Goal: Check status

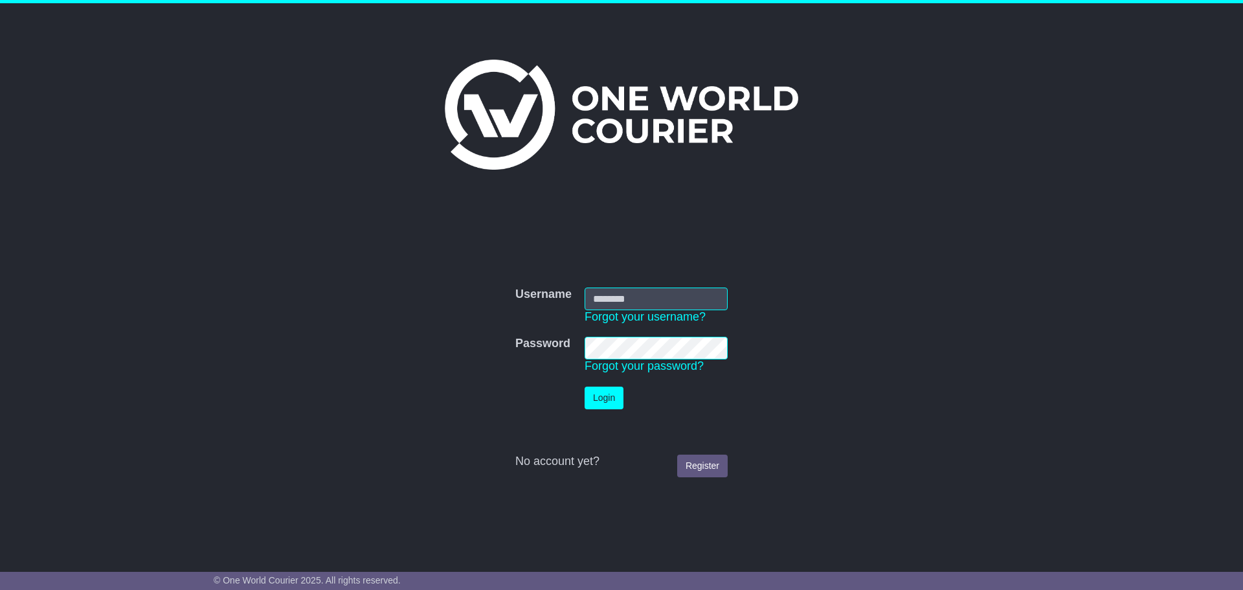
type input "**********"
click at [589, 398] on button "Login" at bounding box center [604, 398] width 39 height 23
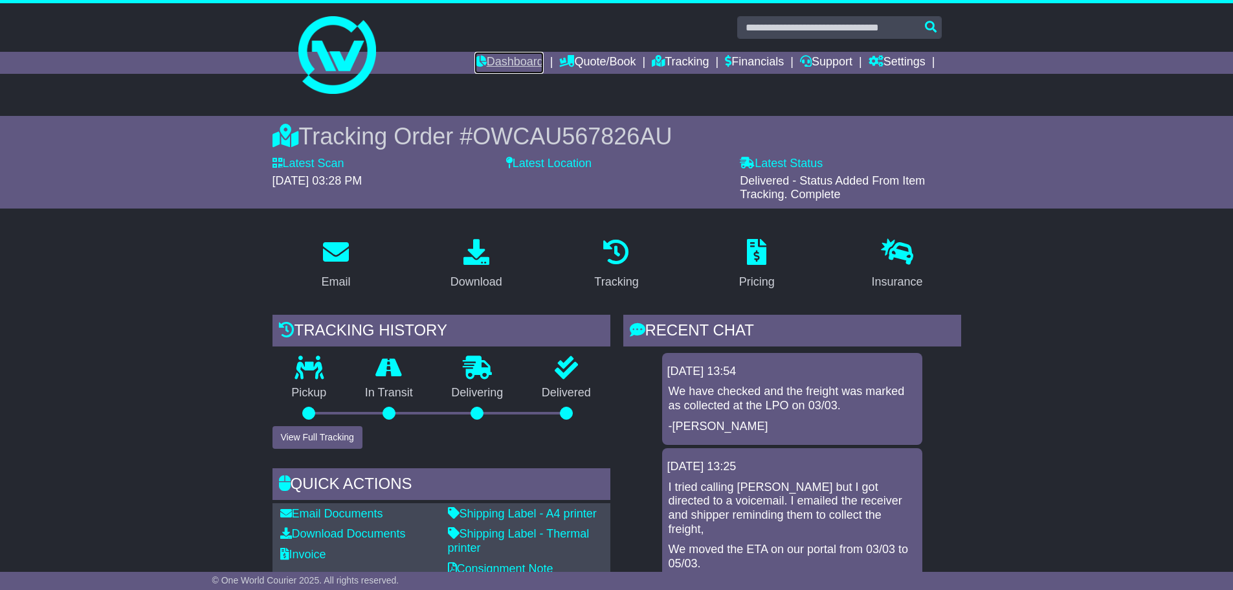
click at [510, 62] on link "Dashboard" at bounding box center [509, 63] width 69 height 22
